Goal: Information Seeking & Learning: Learn about a topic

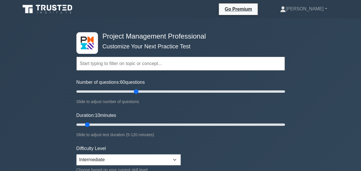
type input "60"
click at [139, 95] on input "Number of questions: 60 questions" at bounding box center [180, 91] width 209 height 7
drag, startPoint x: 88, startPoint y: 123, endPoint x: 209, endPoint y: 127, distance: 120.8
type input "80"
click at [209, 127] on input "Duration: 80 minutes" at bounding box center [180, 124] width 209 height 7
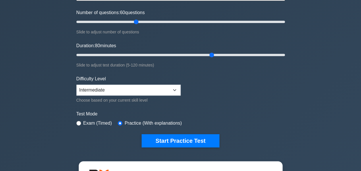
scroll to position [58, 0]
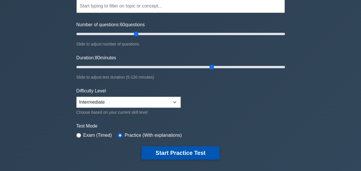
click at [179, 156] on button "Start Practice Test" at bounding box center [181, 152] width 78 height 13
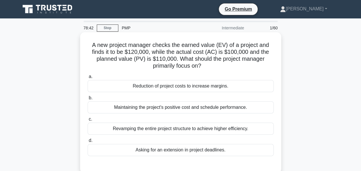
click at [175, 112] on div "Maintaining the project's positive cost and schedule performance." at bounding box center [181, 107] width 186 height 12
click at [88, 100] on input "b. Maintaining the project's positive cost and schedule performance." at bounding box center [88, 98] width 0 height 4
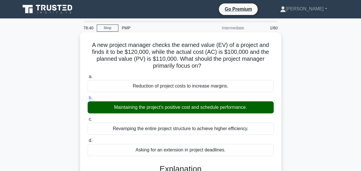
scroll to position [148, 0]
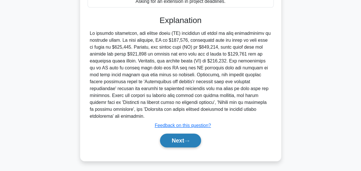
click at [173, 146] on button "Next" at bounding box center [180, 140] width 41 height 14
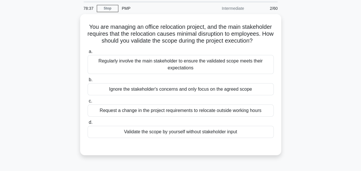
scroll to position [29, 0]
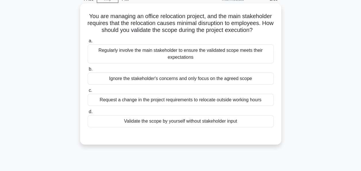
click at [162, 62] on div "Regularly involve the main stakeholder to ensure the validated scope meets thei…" at bounding box center [181, 53] width 186 height 19
click at [88, 43] on input "a. Regularly involve the main stakeholder to ensure the validated scope meets t…" at bounding box center [88, 41] width 0 height 4
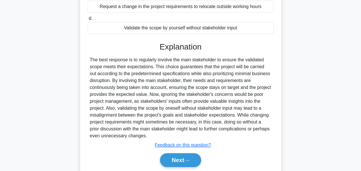
scroll to position [148, 0]
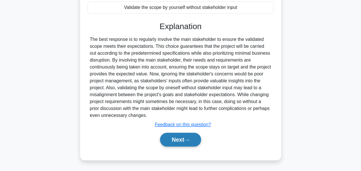
click at [171, 136] on button "Next" at bounding box center [180, 140] width 41 height 14
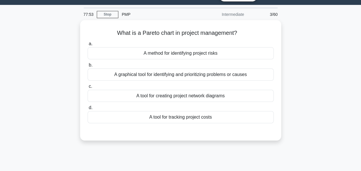
scroll to position [0, 0]
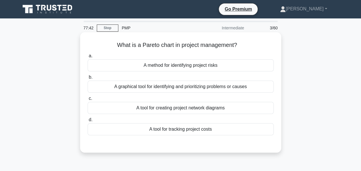
click at [235, 91] on div "A graphical tool for identifying and prioritizing problems or causes" at bounding box center [181, 87] width 186 height 12
click at [88, 79] on input "b. A graphical tool for identifying and prioritizing problems or causes" at bounding box center [88, 77] width 0 height 4
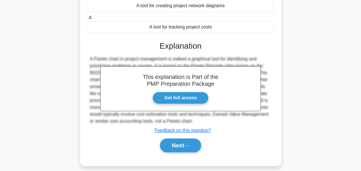
scroll to position [140, 0]
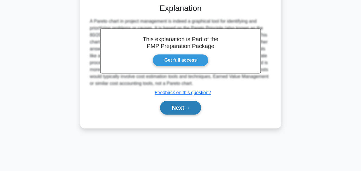
click at [183, 106] on button "Next" at bounding box center [180, 108] width 41 height 14
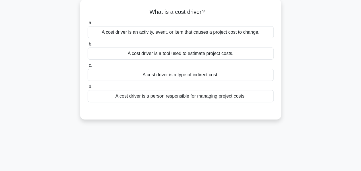
scroll to position [0, 0]
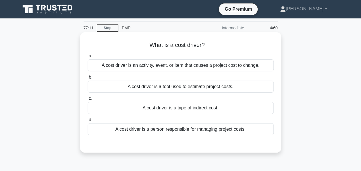
click at [197, 90] on div "A cost driver is a tool used to estimate project costs." at bounding box center [181, 87] width 186 height 12
click at [88, 79] on input "b. A cost driver is a tool used to estimate project costs." at bounding box center [88, 77] width 0 height 4
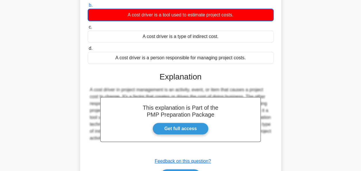
scroll to position [140, 0]
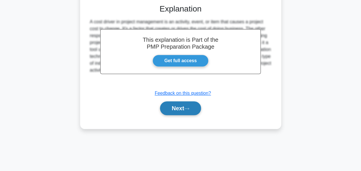
click at [180, 111] on button "Next" at bounding box center [180, 108] width 41 height 14
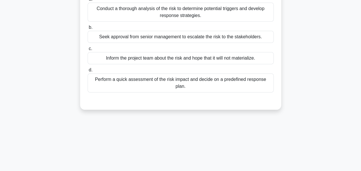
scroll to position [25, 0]
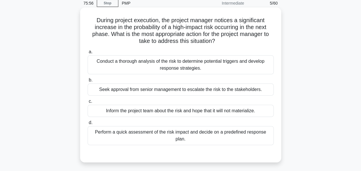
click at [112, 131] on div "Perform a quick assessment of the risk impact and decide on a predefined respon…" at bounding box center [181, 135] width 186 height 19
click at [88, 125] on input "d. Perform a quick assessment of the risk impact and decide on a predefined res…" at bounding box center [88, 123] width 0 height 4
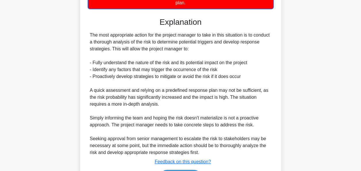
scroll to position [198, 0]
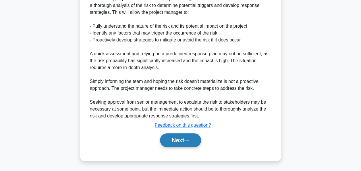
click at [178, 142] on button "Next" at bounding box center [180, 140] width 41 height 14
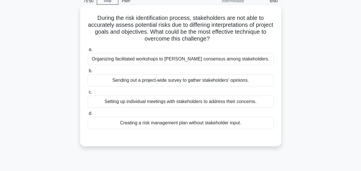
scroll to position [0, 0]
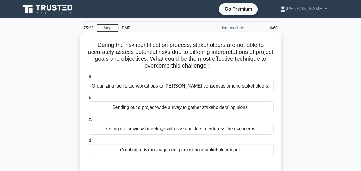
click at [128, 89] on div "Organizing facilitated workshops to foster consensus among stakeholders." at bounding box center [181, 86] width 186 height 12
click at [88, 79] on input "a. Organizing facilitated workshops to foster consensus among stakeholders." at bounding box center [88, 77] width 0 height 4
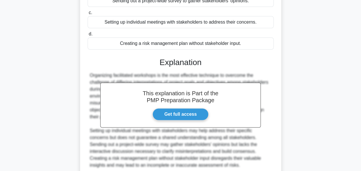
scroll to position [155, 0]
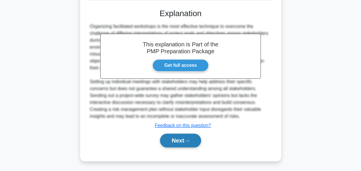
click at [180, 145] on button "Next" at bounding box center [180, 140] width 41 height 14
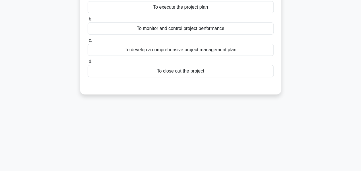
scroll to position [25, 0]
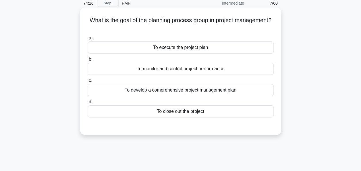
click at [135, 93] on div "To develop a comprehensive project management plan" at bounding box center [181, 90] width 186 height 12
click at [88, 83] on input "c. To develop a comprehensive project management plan" at bounding box center [88, 81] width 0 height 4
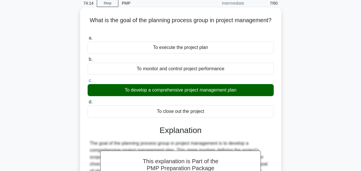
scroll to position [140, 0]
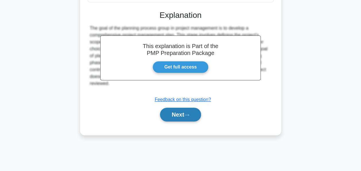
click at [169, 111] on button "Next" at bounding box center [180, 115] width 41 height 14
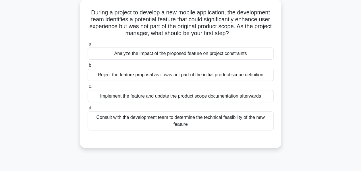
scroll to position [25, 0]
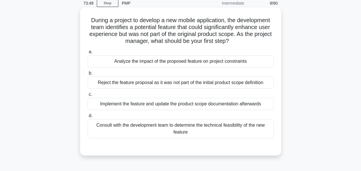
click at [152, 62] on div "Analyze the impact of the proposed feature on project constraints" at bounding box center [181, 61] width 186 height 12
click at [88, 54] on input "a. Analyze the impact of the proposed feature on project constraints" at bounding box center [88, 52] width 0 height 4
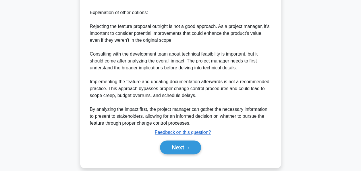
scroll to position [245, 0]
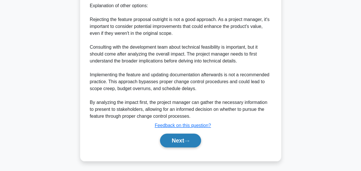
click at [177, 137] on button "Next" at bounding box center [180, 140] width 41 height 14
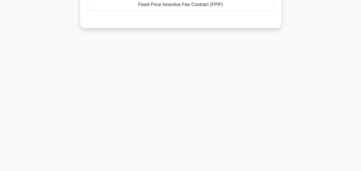
scroll to position [0, 0]
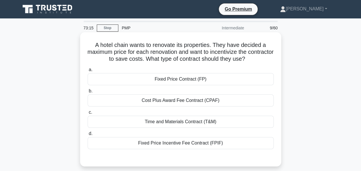
click at [174, 143] on div "Fixed Price Incentive Fee Contract (FPIF)" at bounding box center [181, 143] width 186 height 12
click at [88, 135] on input "d. Fixed Price Incentive Fee Contract (FPIF)" at bounding box center [88, 134] width 0 height 4
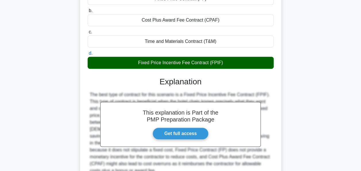
scroll to position [140, 0]
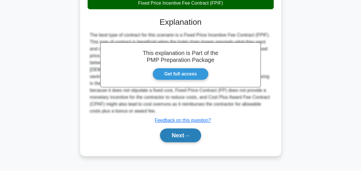
click at [188, 128] on button "Next" at bounding box center [180, 135] width 41 height 14
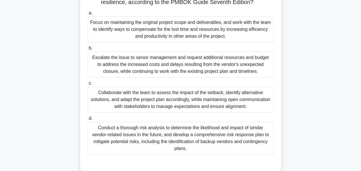
scroll to position [86, 0]
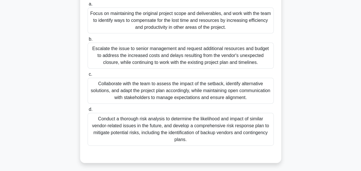
click at [127, 98] on div "Collaborate with the team to assess the impact of the setback, identify alterna…" at bounding box center [181, 91] width 186 height 26
click at [88, 76] on input "c. Collaborate with the team to assess the impact of the setback, identify alte…" at bounding box center [88, 74] width 0 height 4
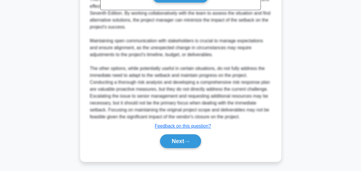
scroll to position [307, 0]
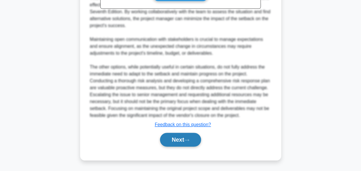
click at [170, 141] on button "Next" at bounding box center [180, 140] width 41 height 14
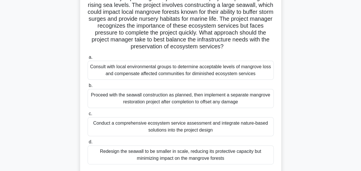
scroll to position [58, 0]
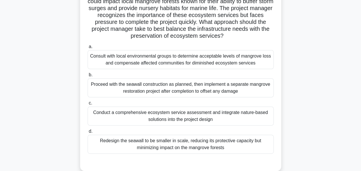
click at [132, 113] on div "Conduct a comprehensive ecosystem service assessment and integrate nature-based…" at bounding box center [181, 115] width 186 height 19
click at [88, 105] on input "c. Conduct a comprehensive ecosystem service assessment and integrate nature-ba…" at bounding box center [88, 103] width 0 height 4
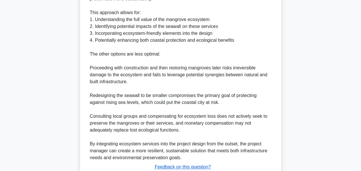
scroll to position [300, 0]
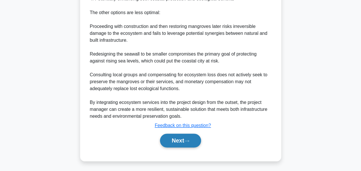
click at [182, 141] on button "Next" at bounding box center [180, 140] width 41 height 14
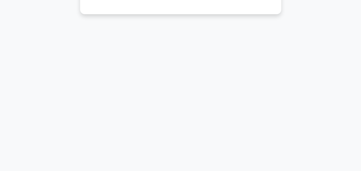
scroll to position [0, 0]
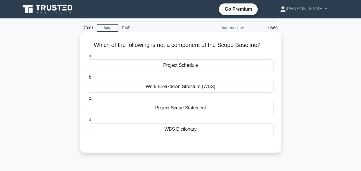
click at [204, 63] on div "Project Schedule" at bounding box center [181, 65] width 186 height 12
click at [88, 58] on input "a. Project Schedule" at bounding box center [88, 56] width 0 height 4
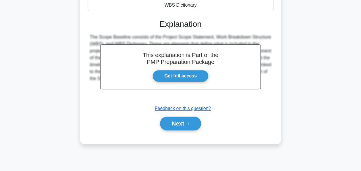
scroll to position [140, 0]
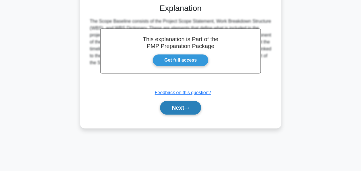
click at [180, 106] on button "Next" at bounding box center [180, 108] width 41 height 14
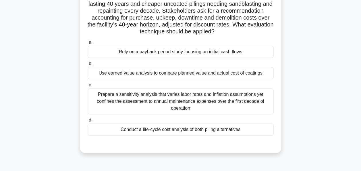
scroll to position [25, 0]
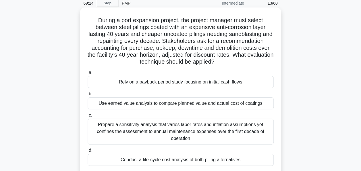
click at [151, 132] on div "Prepare a sensitivity analysis that varies labor rates and inflation assumption…" at bounding box center [181, 131] width 186 height 26
click at [88, 117] on input "c. Prepare a sensitivity analysis that varies labor rates and inflation assumpt…" at bounding box center [88, 115] width 0 height 4
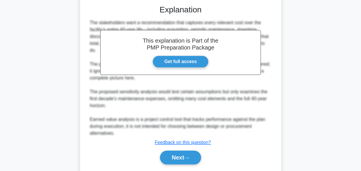
scroll to position [204, 0]
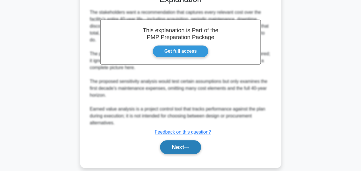
click at [174, 140] on button "Next" at bounding box center [180, 147] width 41 height 14
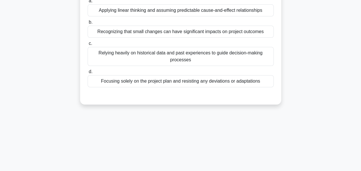
scroll to position [25, 0]
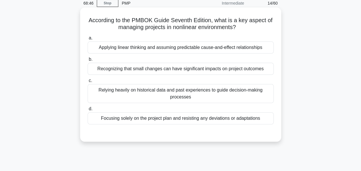
click at [165, 71] on div "Recognizing that small changes can have significant impacts on project outcomes" at bounding box center [181, 69] width 186 height 12
click at [88, 61] on input "b. Recognizing that small changes can have significant impacts on project outco…" at bounding box center [88, 60] width 0 height 4
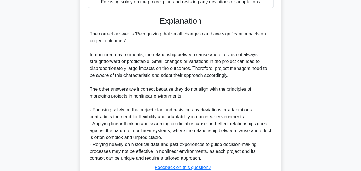
scroll to position [183, 0]
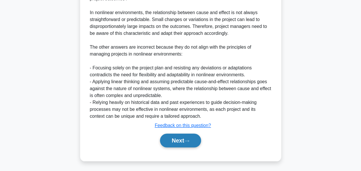
click at [177, 137] on button "Next" at bounding box center [180, 140] width 41 height 14
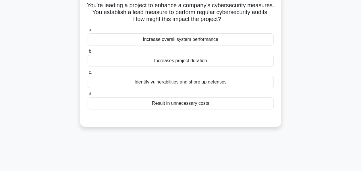
scroll to position [0, 0]
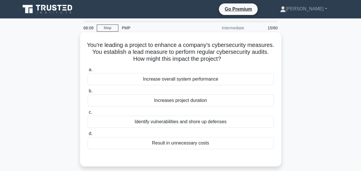
click at [154, 122] on div "Identify vulnerabilities and shore up defenses" at bounding box center [181, 122] width 186 height 12
click at [88, 114] on input "c. Identify vulnerabilities and shore up defenses" at bounding box center [88, 112] width 0 height 4
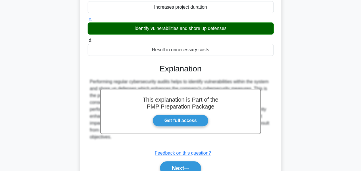
scroll to position [140, 0]
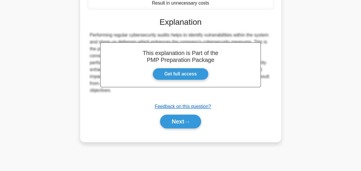
click at [181, 129] on div "Next" at bounding box center [181, 121] width 186 height 18
click at [179, 119] on button "Next" at bounding box center [180, 121] width 41 height 14
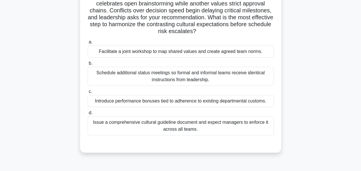
scroll to position [58, 0]
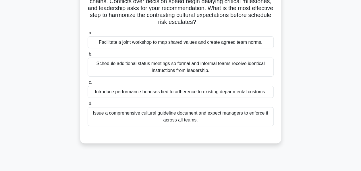
click at [117, 46] on div "Facilitate a joint workshop to map shared values and create agreed team norms." at bounding box center [181, 42] width 186 height 12
click at [88, 35] on input "a. Facilitate a joint workshop to map shared values and create agreed team norm…" at bounding box center [88, 33] width 0 height 4
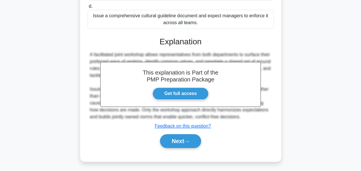
scroll to position [162, 0]
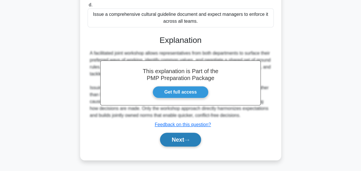
click at [171, 136] on button "Next" at bounding box center [180, 140] width 41 height 14
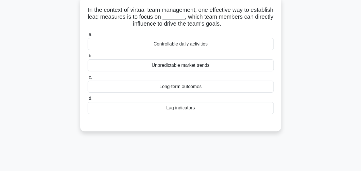
scroll to position [0, 0]
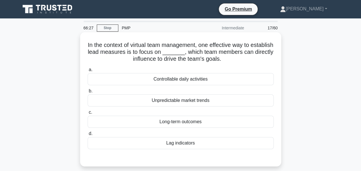
click at [220, 79] on div "Controllable daily activities" at bounding box center [181, 79] width 186 height 12
click at [88, 72] on input "a. Controllable daily activities" at bounding box center [88, 70] width 0 height 4
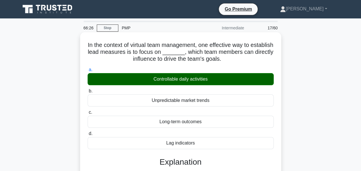
scroll to position [140, 0]
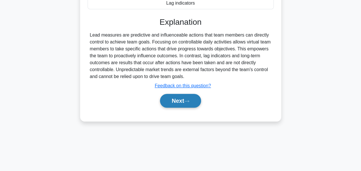
click at [192, 97] on button "Next" at bounding box center [180, 101] width 41 height 14
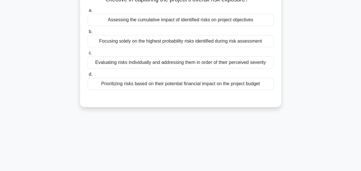
scroll to position [0, 0]
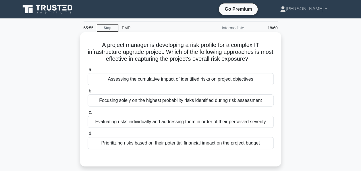
click at [120, 80] on div "Assessing the cumulative impact of identified risks on project objectives" at bounding box center [181, 79] width 186 height 12
click at [88, 72] on input "a. Assessing the cumulative impact of identified risks on project objectives" at bounding box center [88, 70] width 0 height 4
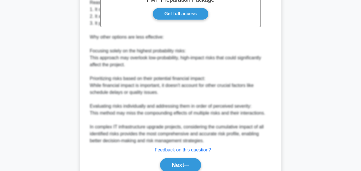
scroll to position [201, 0]
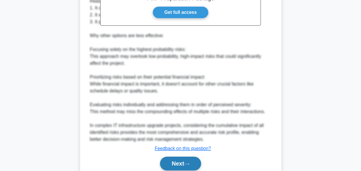
click at [185, 160] on button "Next" at bounding box center [180, 163] width 41 height 14
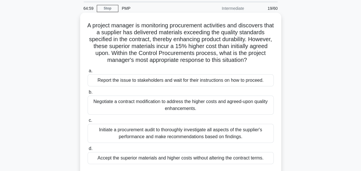
scroll to position [29, 0]
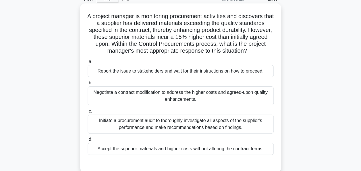
click at [110, 121] on div "Initiate a procurement audit to thoroughly investigate all aspects of the suppl…" at bounding box center [181, 123] width 186 height 19
click at [88, 113] on input "c. Initiate a procurement audit to thoroughly investigate all aspects of the su…" at bounding box center [88, 111] width 0 height 4
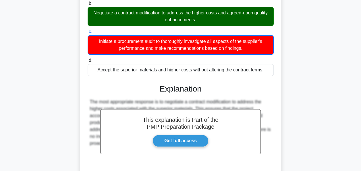
scroll to position [156, 0]
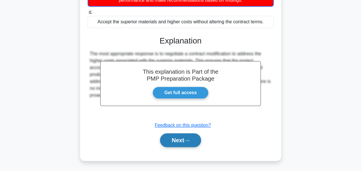
click at [172, 145] on button "Next" at bounding box center [180, 140] width 41 height 14
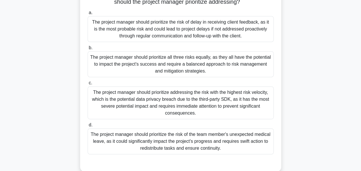
scroll to position [82, 0]
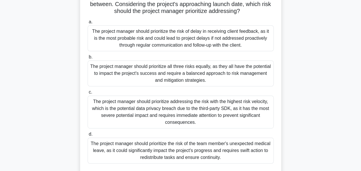
click at [210, 42] on div "The project manager should prioritize the risk of delay in receiving client fee…" at bounding box center [181, 38] width 186 height 26
click at [88, 24] on input "a. The project manager should prioritize the risk of delay in receiving client …" at bounding box center [88, 22] width 0 height 4
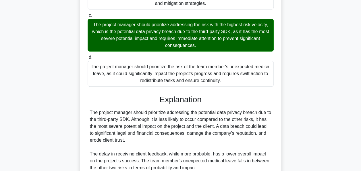
scroll to position [246, 0]
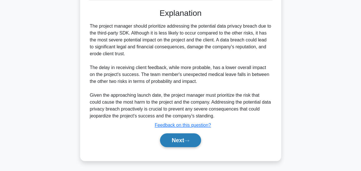
click at [169, 136] on button "Next" at bounding box center [180, 140] width 41 height 14
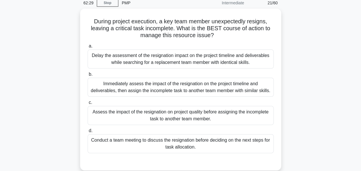
scroll to position [25, 0]
click at [108, 6] on link "Stop" at bounding box center [108, 3] width 22 height 7
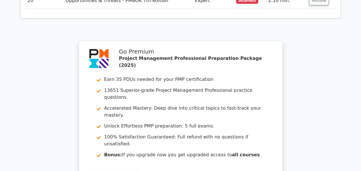
scroll to position [1236, 0]
